Goal: Contribute content

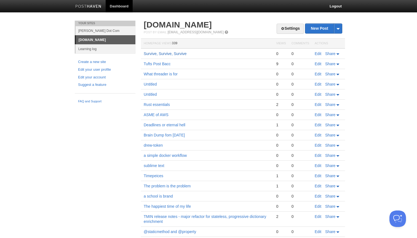
click at [169, 54] on link "Survive, Survive, Survive" at bounding box center [165, 54] width 43 height 4
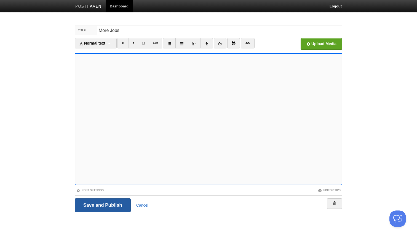
click at [87, 207] on input "Save and Publish" at bounding box center [103, 206] width 56 height 14
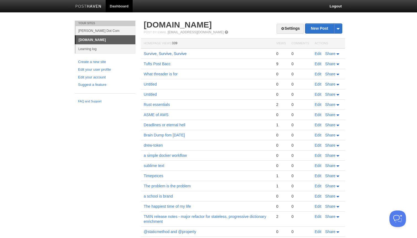
click at [161, 55] on link "Survive, Survive, Survive" at bounding box center [165, 54] width 43 height 4
